Goal: Information Seeking & Learning: Learn about a topic

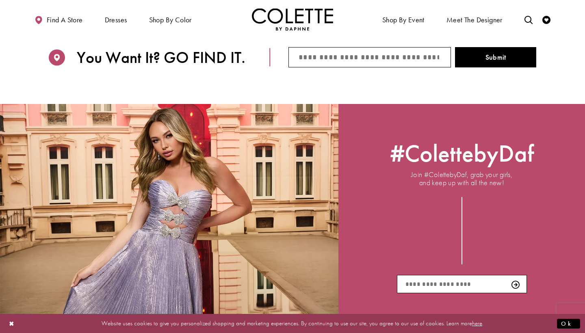
scroll to position [1085, 0]
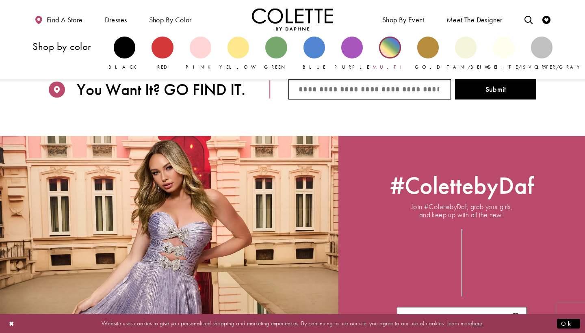
click at [395, 47] on div "Primary block" at bounding box center [390, 48] width 22 height 22
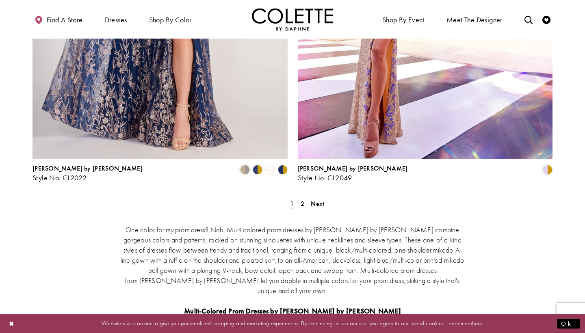
scroll to position [1539, 0]
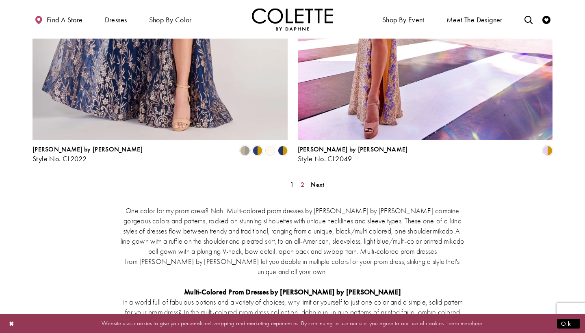
click at [299, 179] on link "2" at bounding box center [302, 185] width 9 height 12
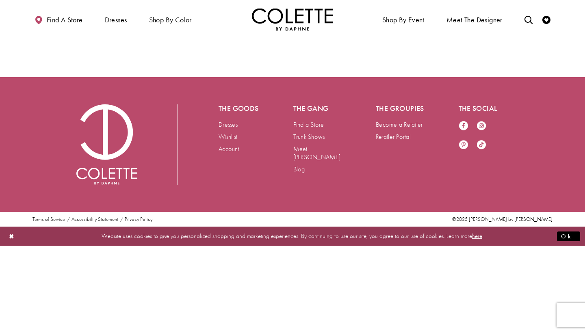
scroll to position [43, 0]
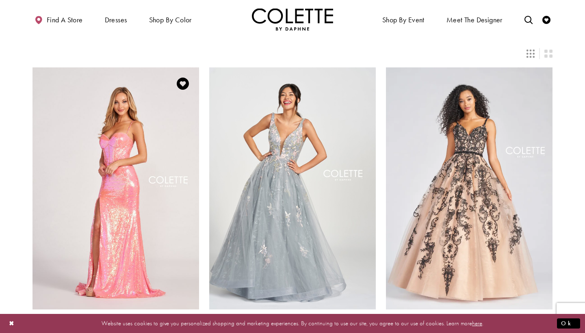
click at [191, 333] on span "m" at bounding box center [194, 338] width 10 height 10
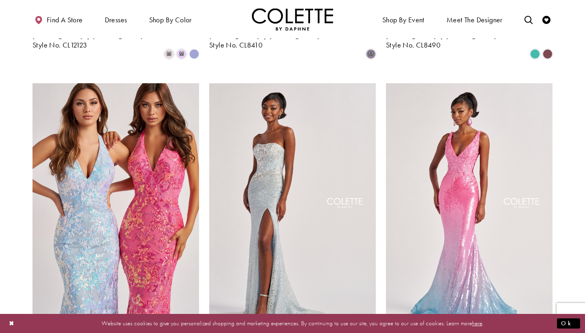
scroll to position [627, 0]
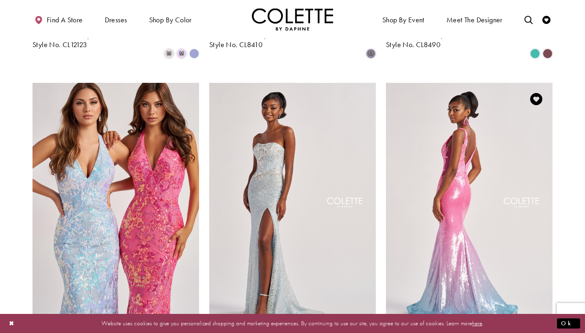
click at [497, 121] on img "Visit Colette by Daphne Style No. CL8605 Page" at bounding box center [469, 204] width 166 height 242
click at [425, 116] on img "Visit Colette by Daphne Style No. CL8605 Page" at bounding box center [469, 204] width 166 height 242
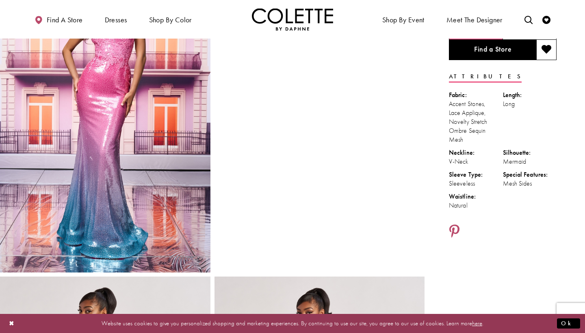
scroll to position [85, 0]
